Goal: Task Accomplishment & Management: Complete application form

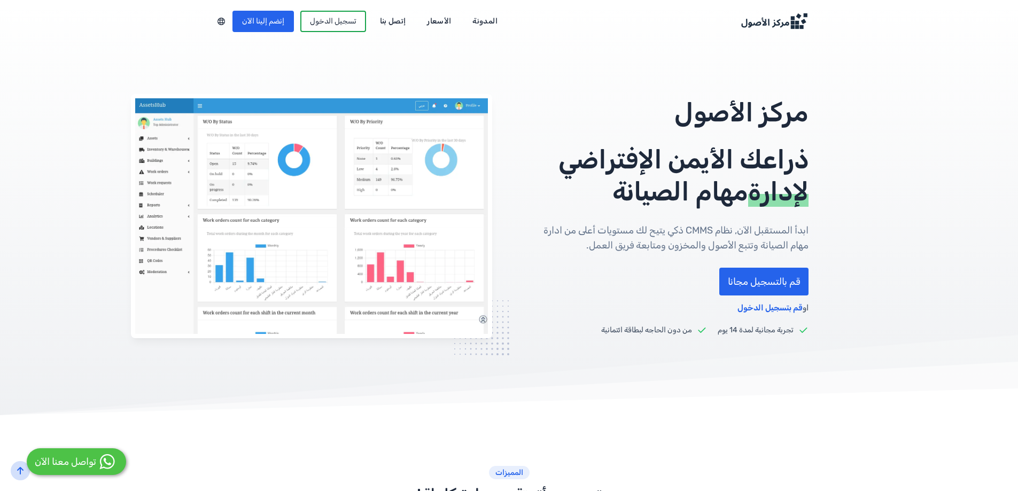
click at [782, 286] on link "قم بالتسجيل مجانا" at bounding box center [763, 282] width 89 height 28
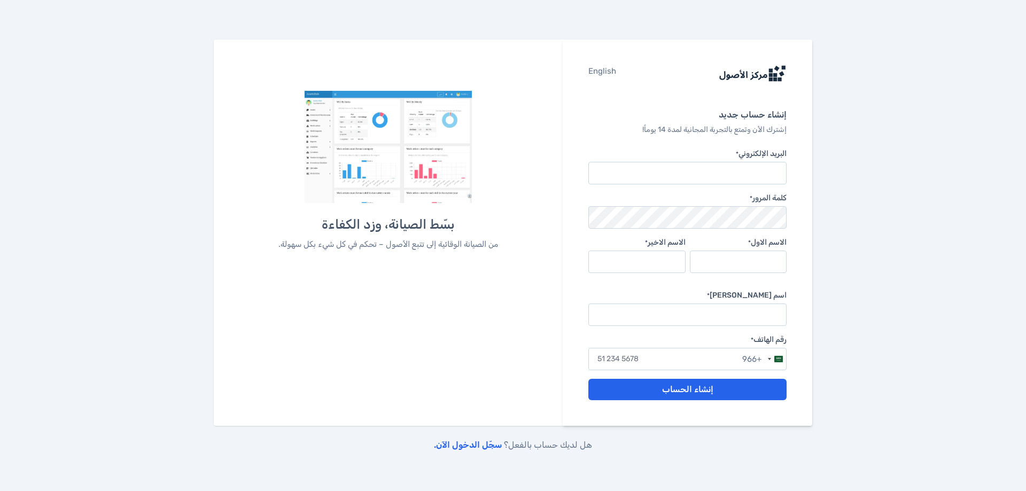
click at [744, 172] on input "البريد الإلكتروني *" at bounding box center [687, 173] width 198 height 22
type input "[EMAIL_ADDRESS][DOMAIN_NAME]"
click at [728, 258] on input "الاسم الاول *" at bounding box center [738, 262] width 97 height 22
type input "u"
type input "abdulhameed"
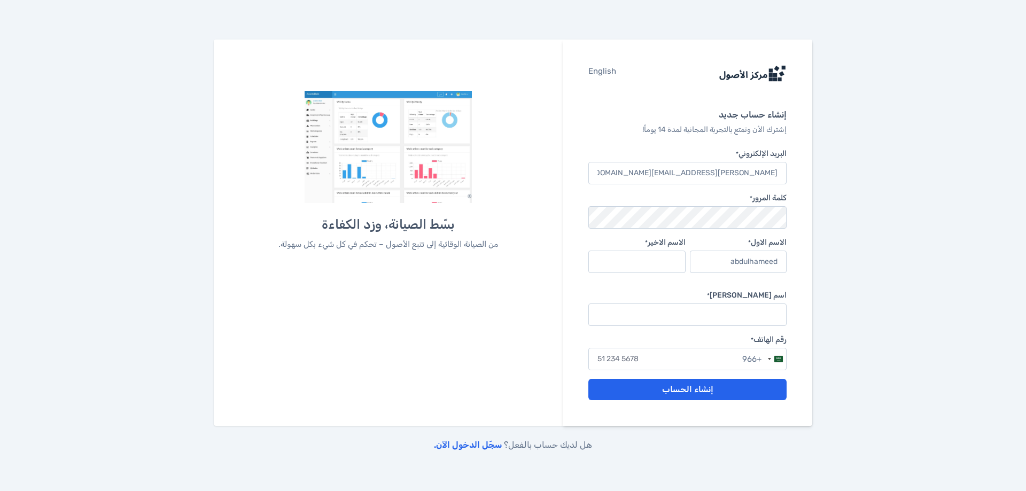
click at [677, 265] on input "الاسم الاخير *" at bounding box center [636, 262] width 97 height 22
type input "sanosi"
click at [704, 319] on input "اسم الشركة *" at bounding box center [687, 315] width 198 height 22
type input "plus saudi"
click at [667, 350] on input "text" at bounding box center [687, 359] width 198 height 22
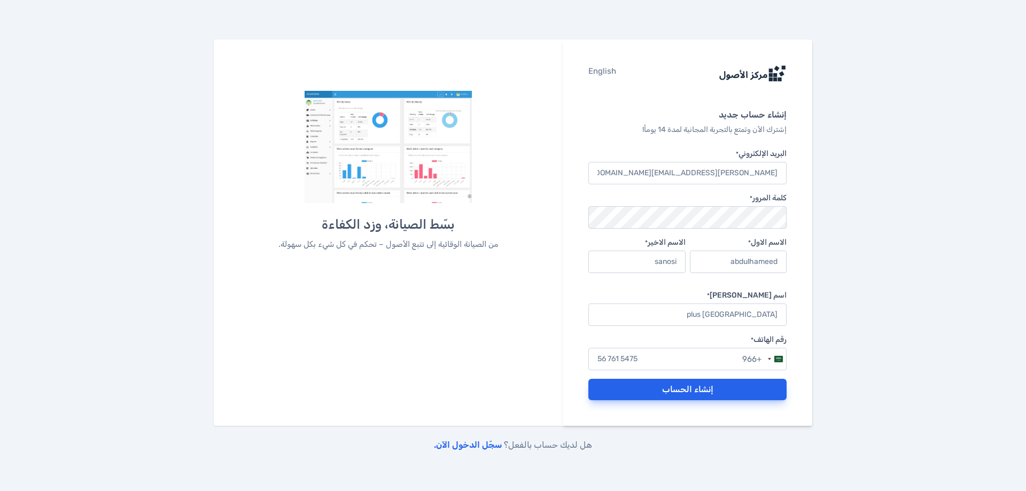
type input "56 761 5475"
click at [651, 394] on button "إنشاء الحساب" at bounding box center [687, 389] width 198 height 21
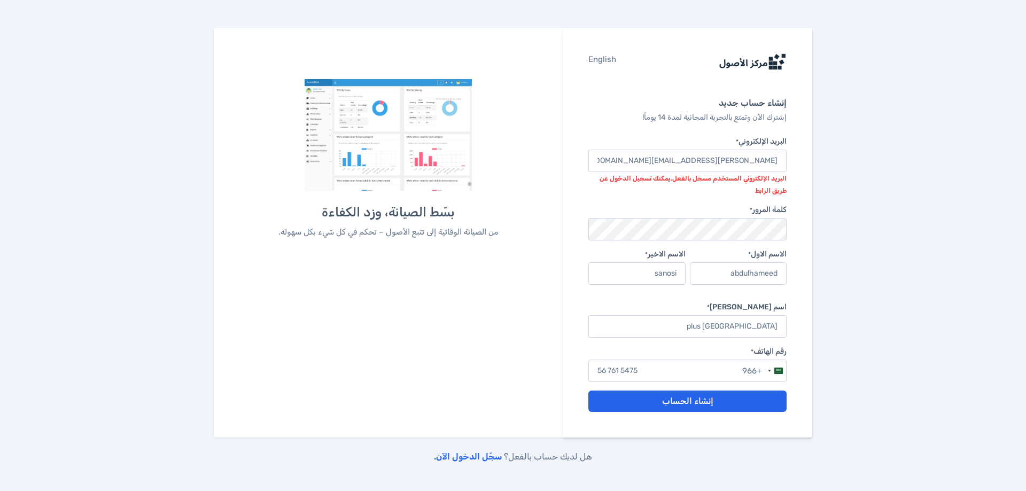
click at [469, 459] on link "سجّل الدخول الآن." at bounding box center [468, 457] width 68 height 10
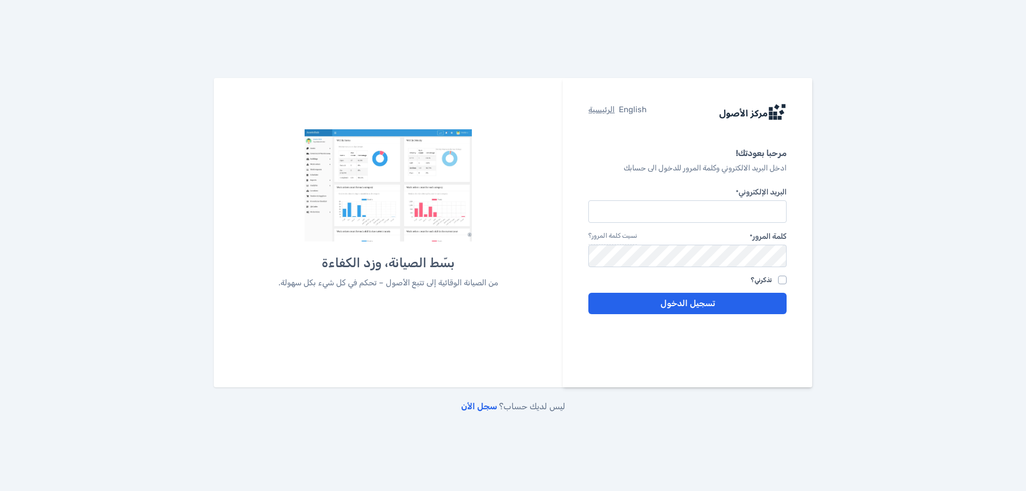
click at [674, 213] on input "البريد الإلكتروني *" at bounding box center [687, 211] width 198 height 22
type input "[EMAIL_ADDRESS][DOMAIN_NAME]"
click at [680, 306] on button "تسجيل الدخول" at bounding box center [687, 303] width 198 height 21
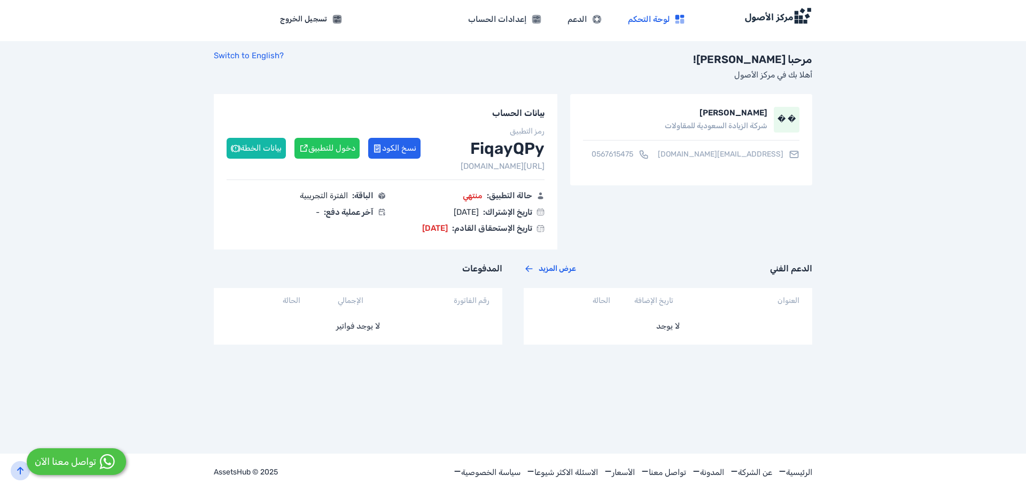
click at [390, 148] on button "نسخ الكود" at bounding box center [394, 148] width 52 height 21
click at [273, 149] on button "بيانات الخطة" at bounding box center [256, 148] width 59 height 21
click at [336, 149] on button "دخول للتطبيق" at bounding box center [326, 148] width 65 height 21
click at [343, 145] on button "دخول للتطبيق" at bounding box center [326, 148] width 65 height 21
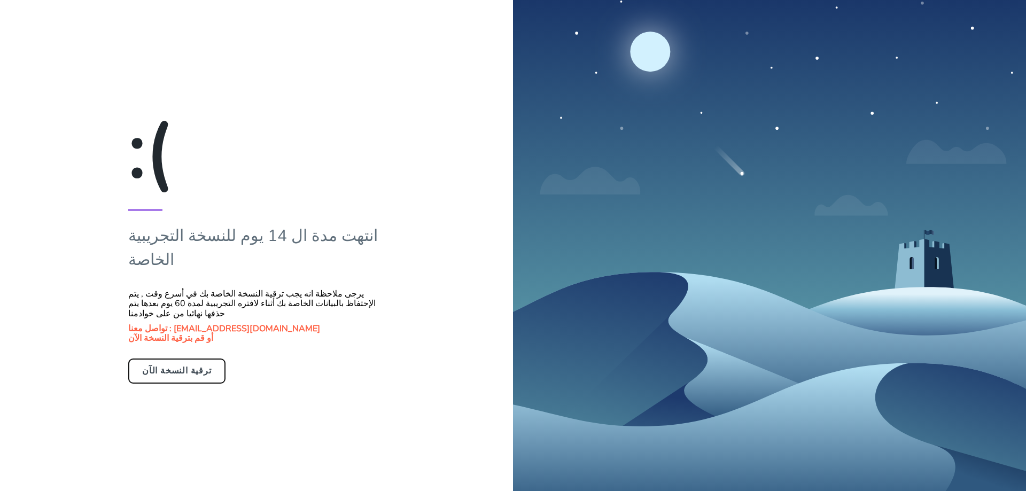
click at [174, 359] on button "ترقية النسخة الآن" at bounding box center [176, 371] width 97 height 25
